Goal: Information Seeking & Learning: Learn about a topic

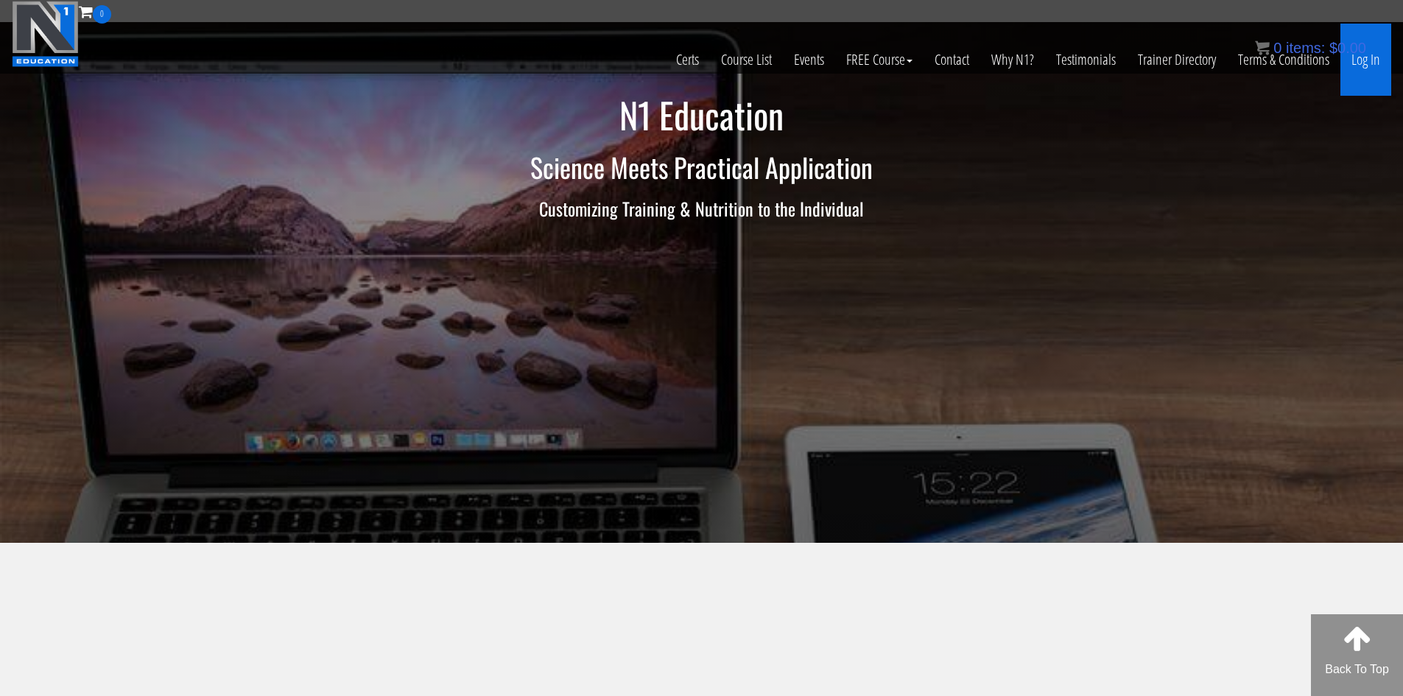
click at [1373, 66] on link "Log In" at bounding box center [1365, 60] width 51 height 72
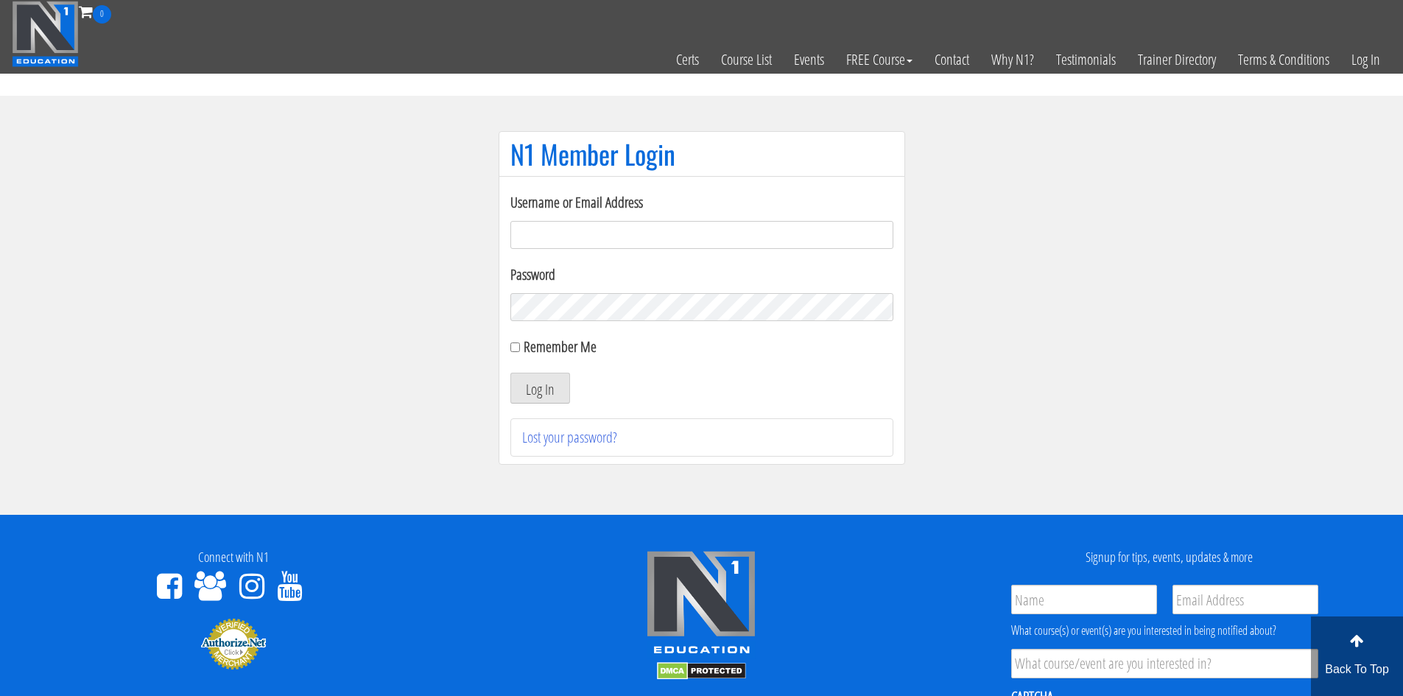
type input "[PERSON_NAME][EMAIL_ADDRESS][DOMAIN_NAME]"
click at [516, 351] on input "Remember Me" at bounding box center [515, 347] width 10 height 10
checkbox input "true"
click at [533, 393] on button "Log In" at bounding box center [540, 388] width 60 height 31
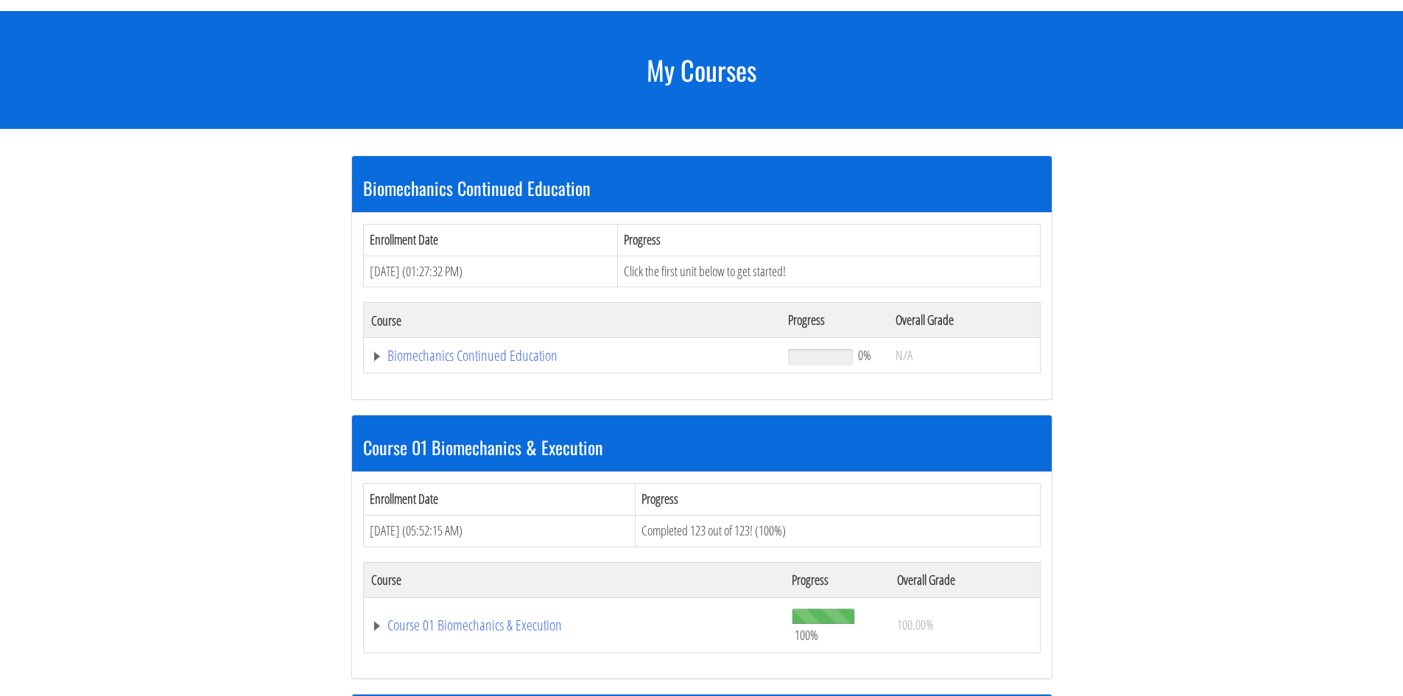
scroll to position [168, 0]
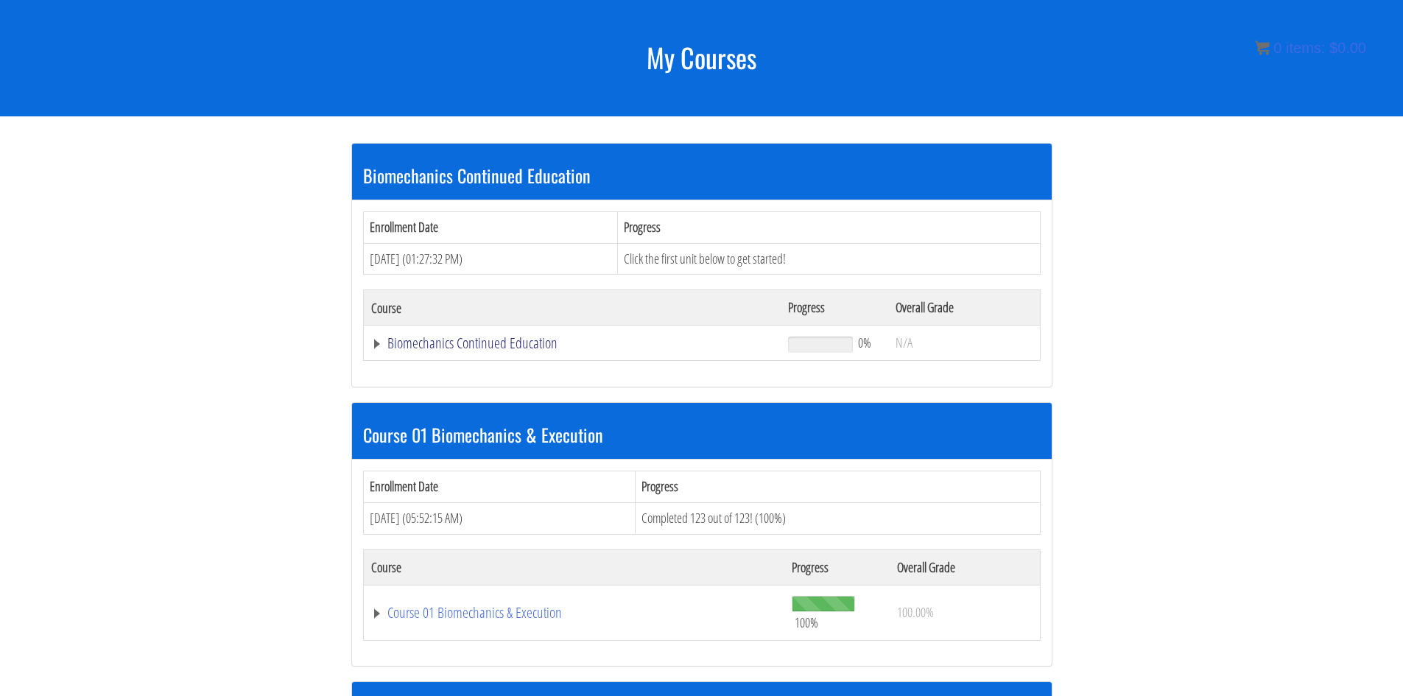
click at [382, 345] on link "Biomechanics Continued Education" at bounding box center [572, 343] width 403 height 15
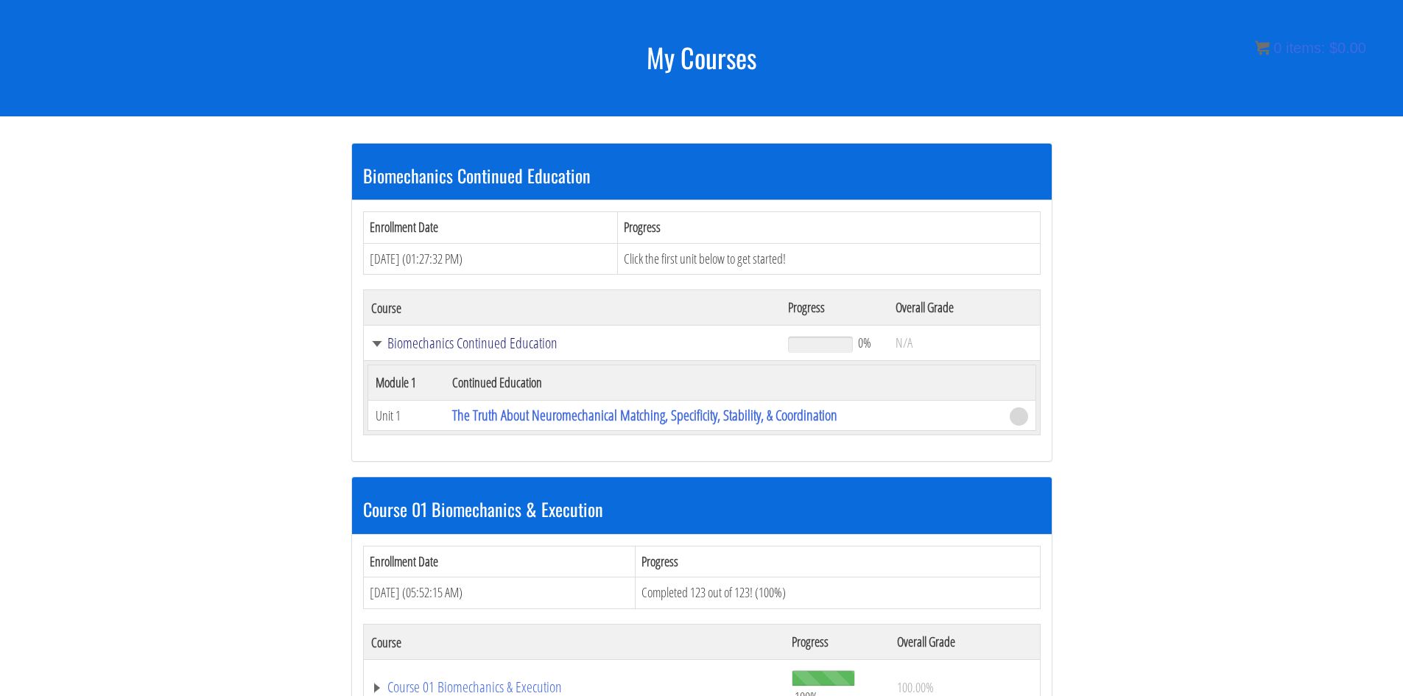
click at [382, 345] on link "Biomechanics Continued Education" at bounding box center [572, 343] width 403 height 15
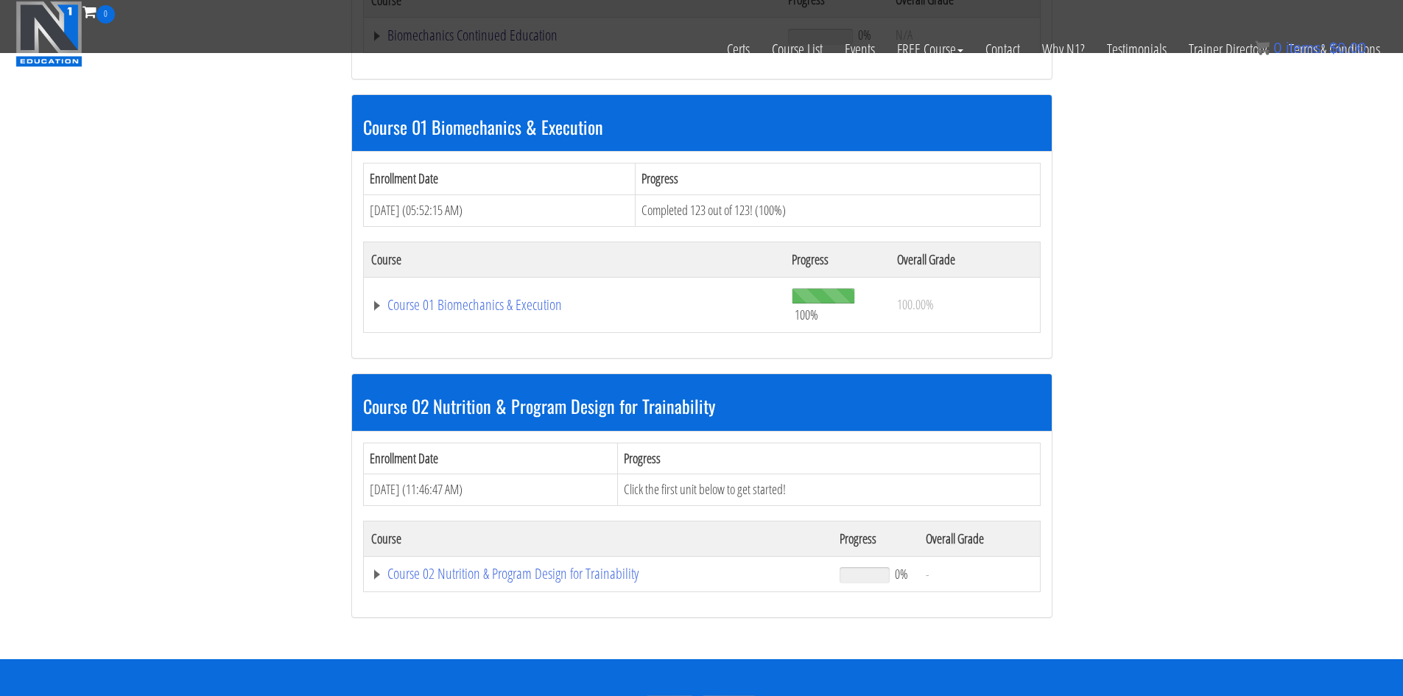
scroll to position [389, 0]
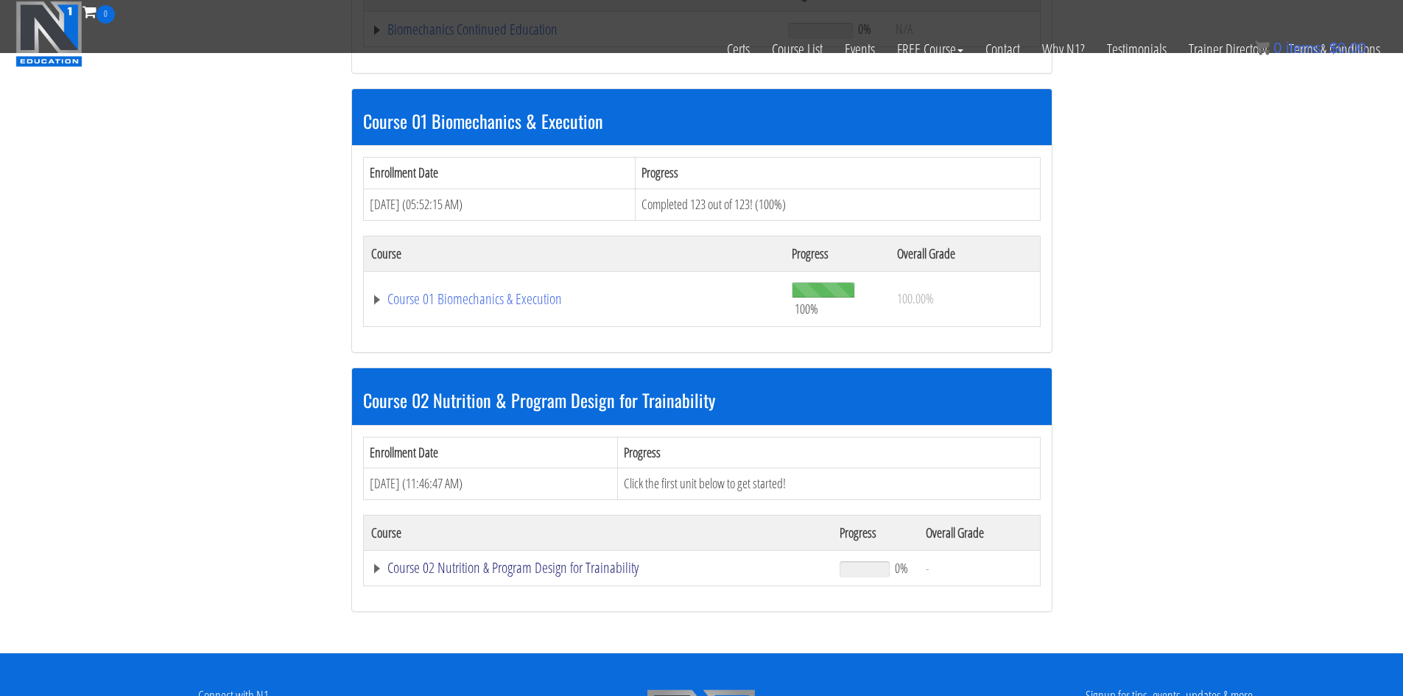
click at [382, 37] on link "Course 02 Nutrition & Program Design for Trainability" at bounding box center [572, 29] width 403 height 15
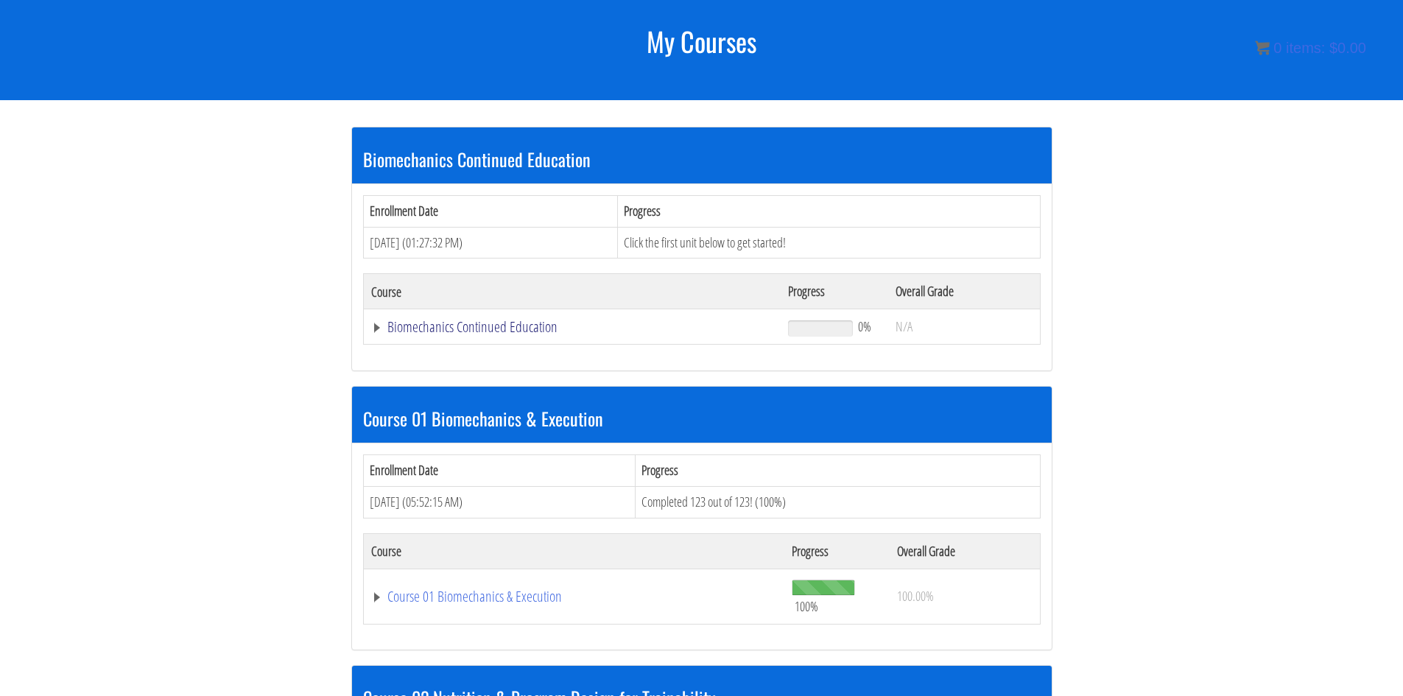
scroll to position [147, 0]
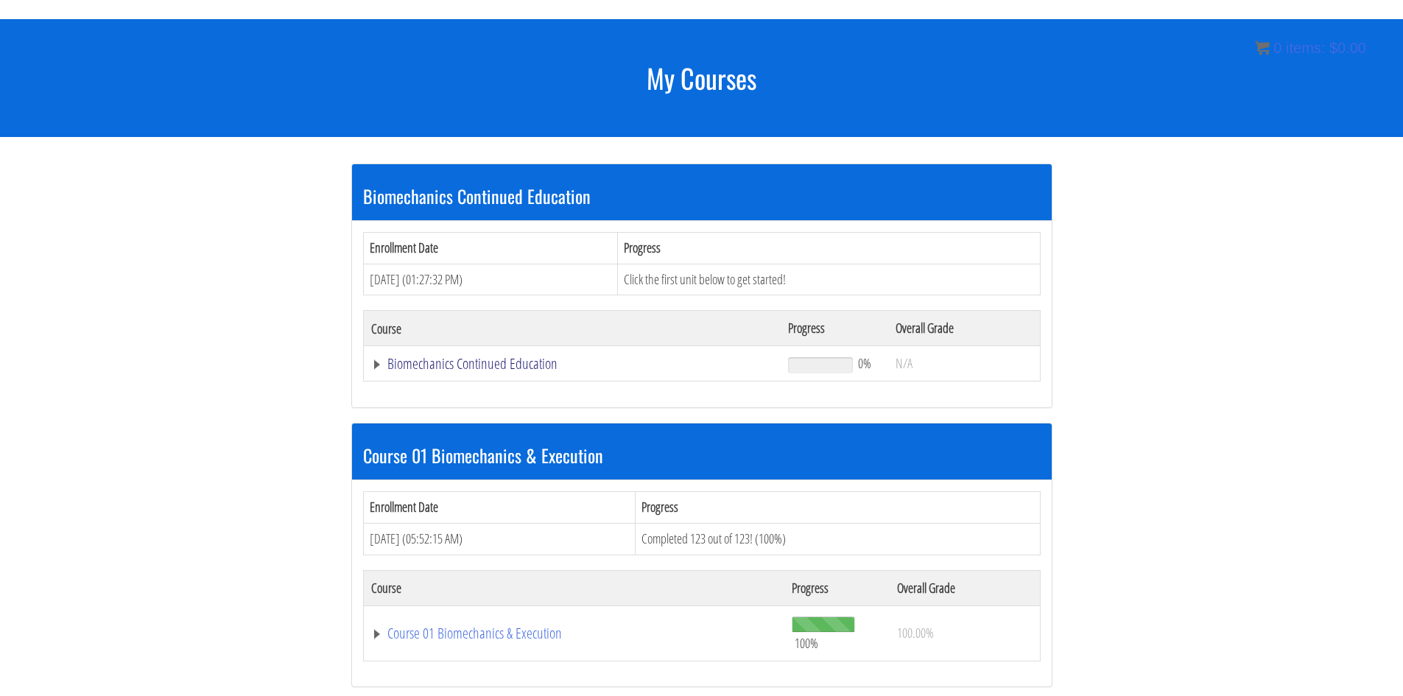
click at [377, 359] on link "Biomechanics Continued Education" at bounding box center [572, 363] width 403 height 15
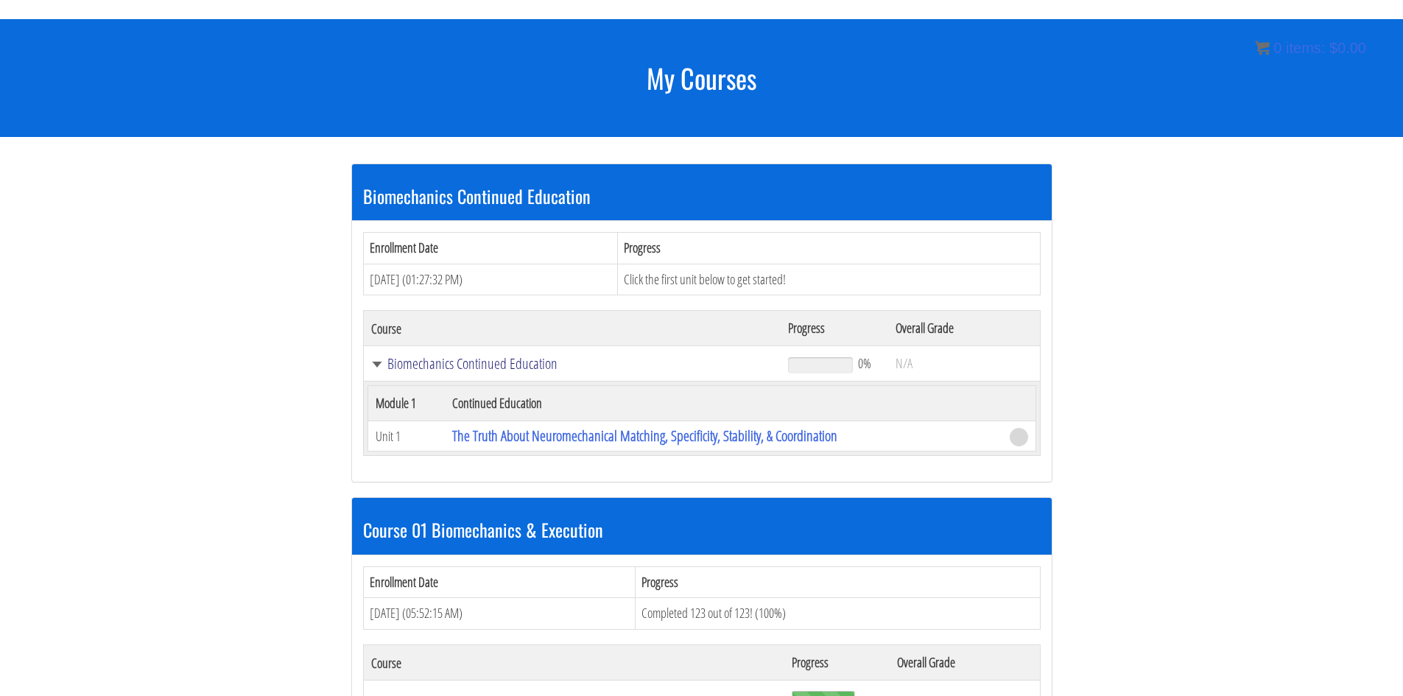
click at [378, 360] on link "Biomechanics Continued Education" at bounding box center [572, 363] width 403 height 15
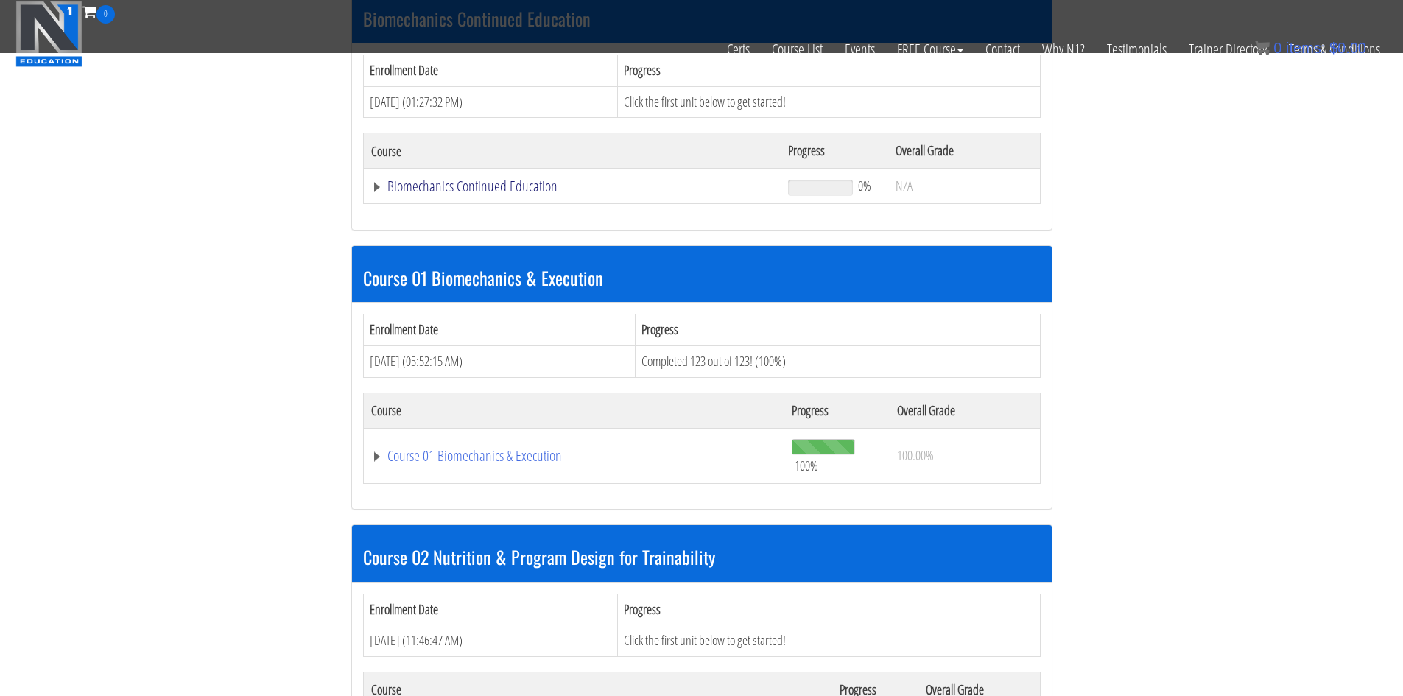
scroll to position [368, 0]
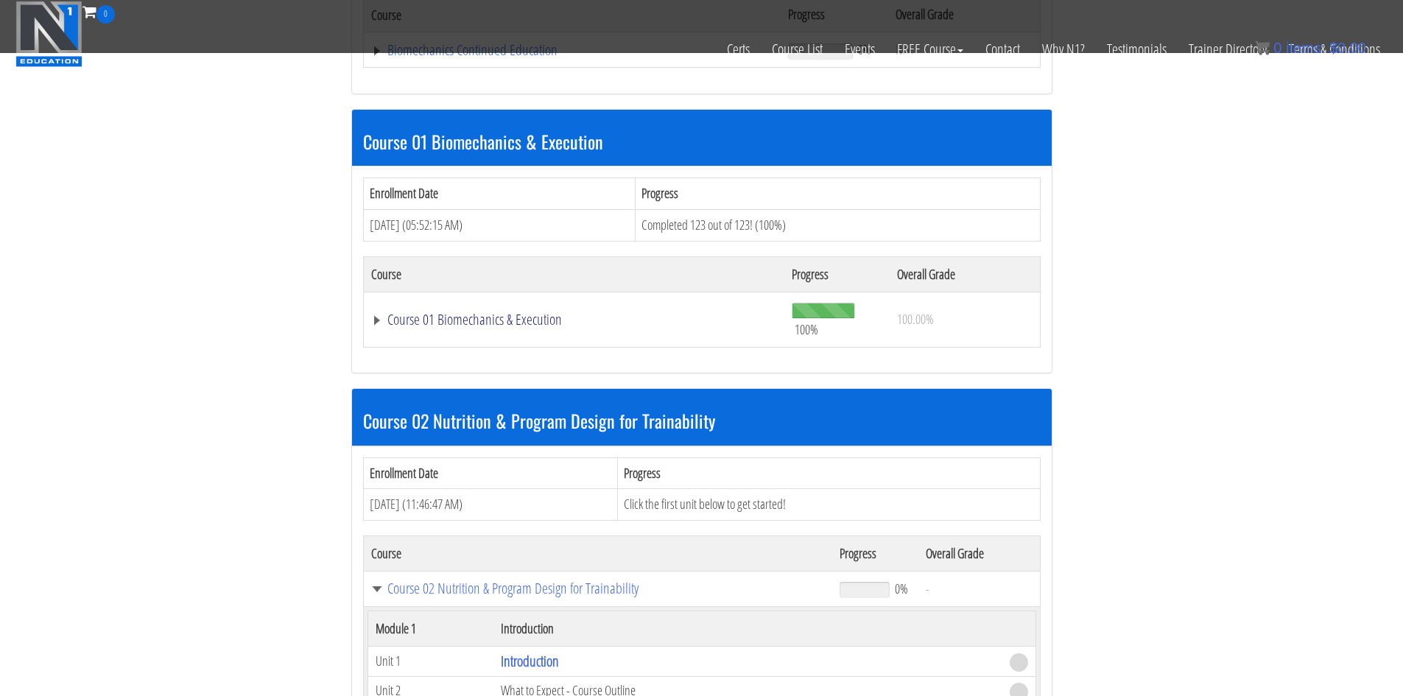
click at [375, 57] on link "Course 01 Biomechanics & Execution" at bounding box center [572, 50] width 403 height 15
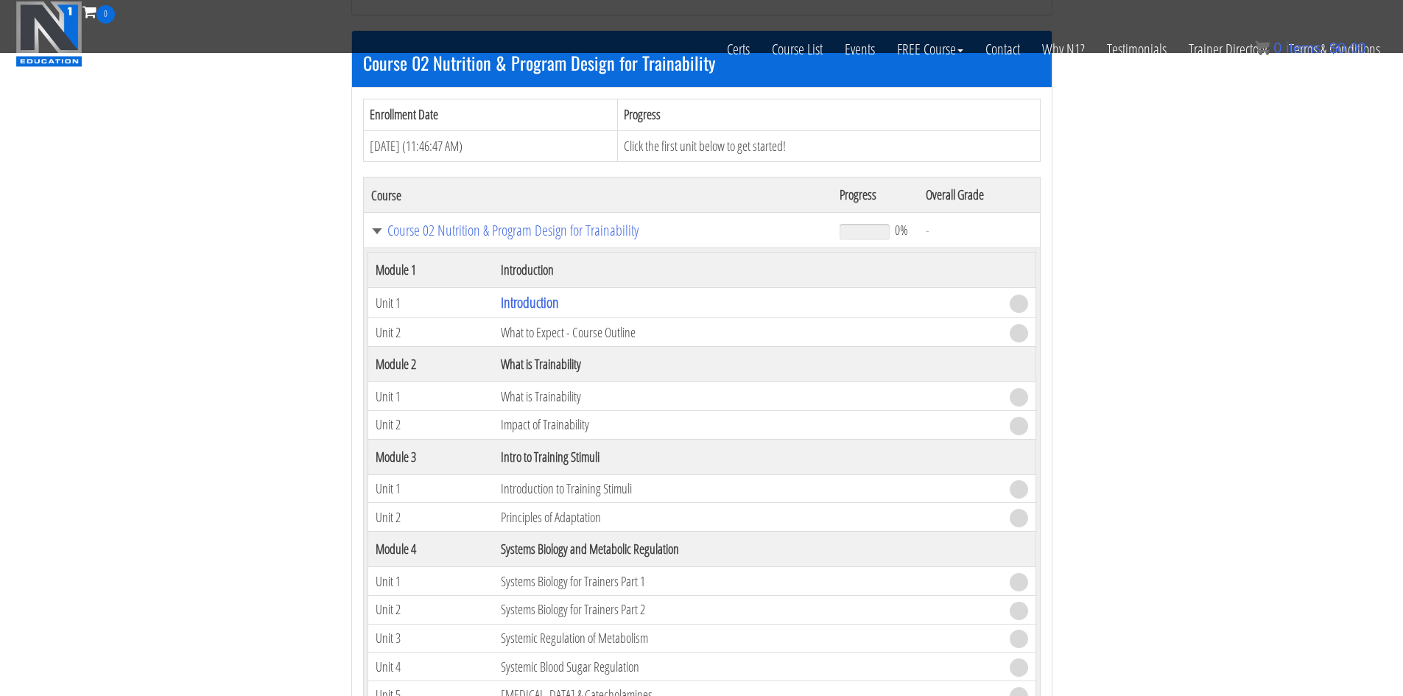
scroll to position [5155, 0]
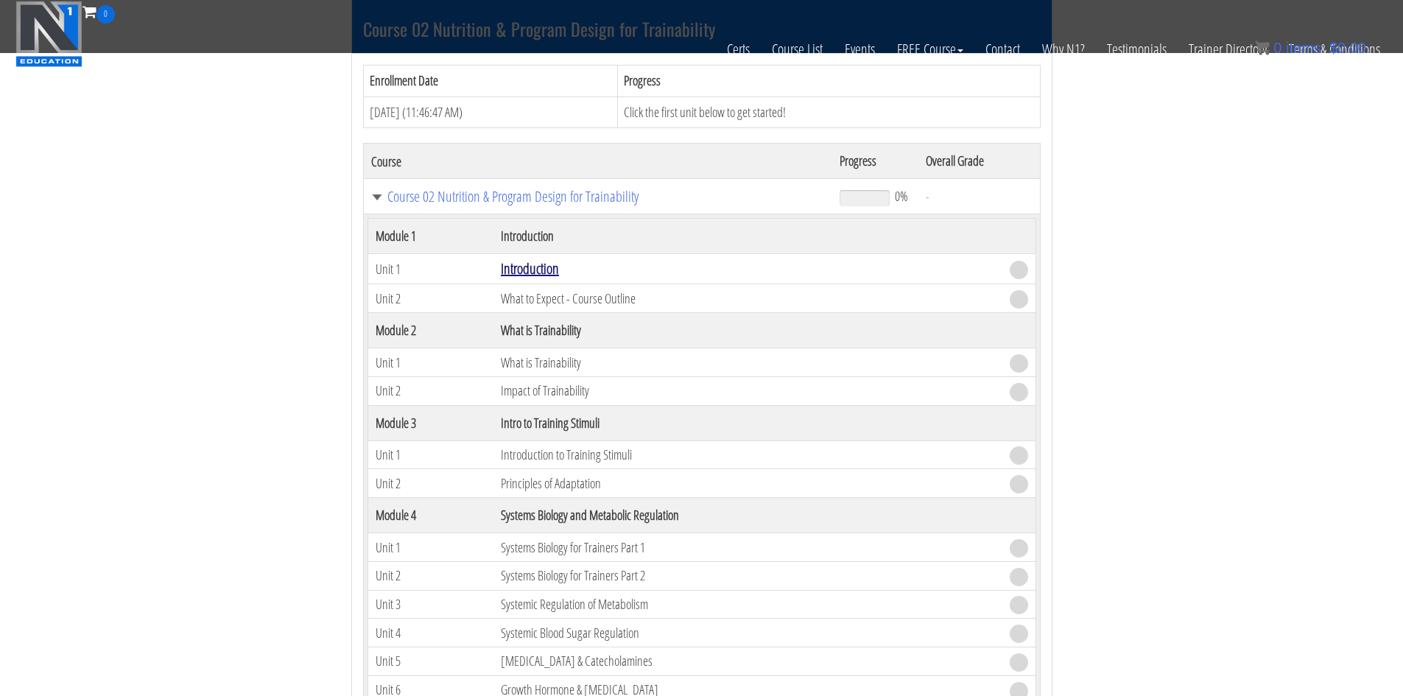
click at [525, 270] on link "Introduction" at bounding box center [530, 268] width 58 height 20
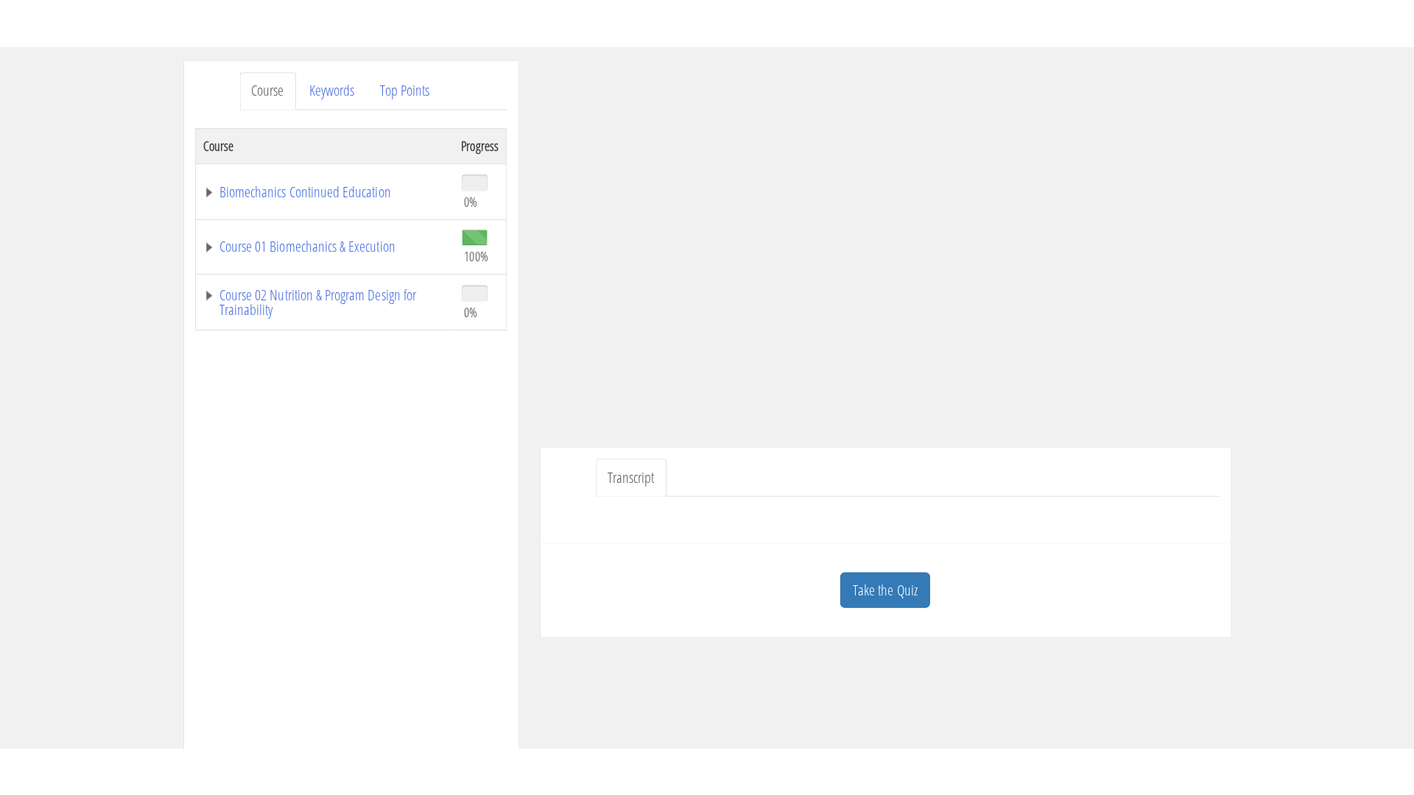
scroll to position [4, 0]
